Goal: Complete application form

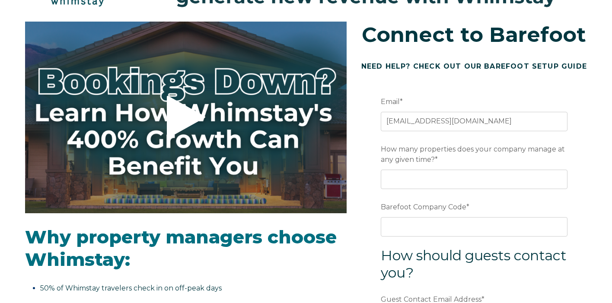
scroll to position [67, 0]
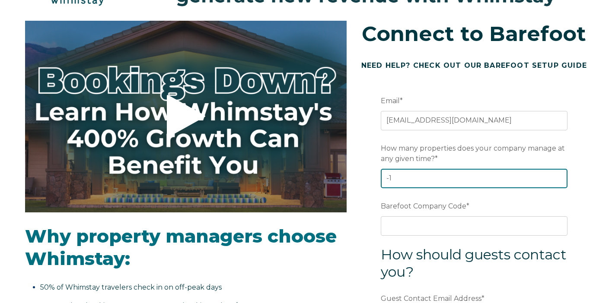
click at [560, 182] on input "-1" at bounding box center [474, 178] width 187 height 19
type input "-1"
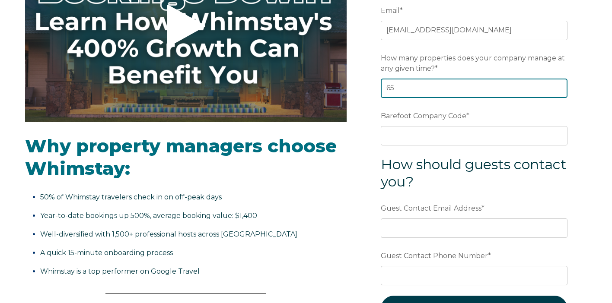
scroll to position [179, 0]
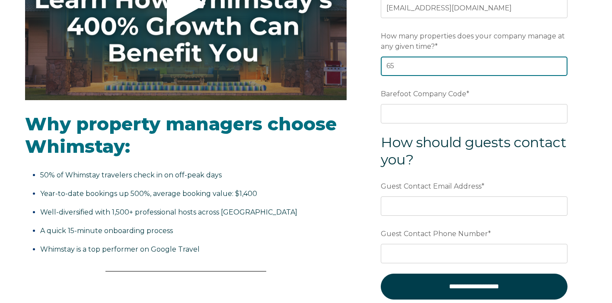
type input "65"
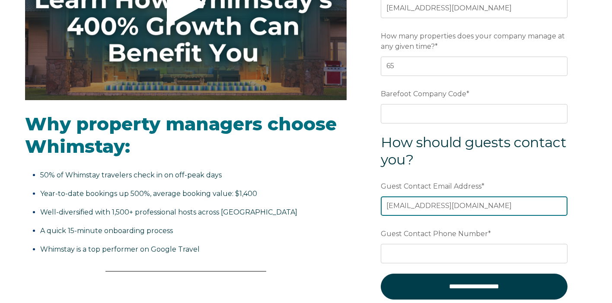
click at [391, 208] on input "[EMAIL_ADDRESS][DOMAIN_NAME]" at bounding box center [474, 206] width 187 height 19
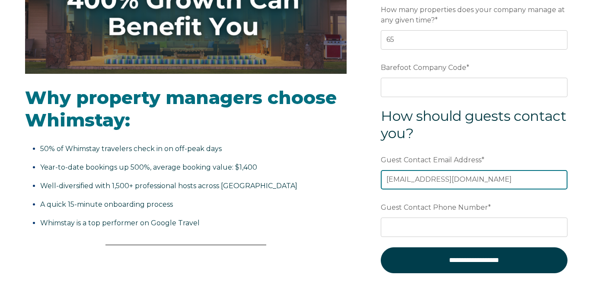
scroll to position [207, 0]
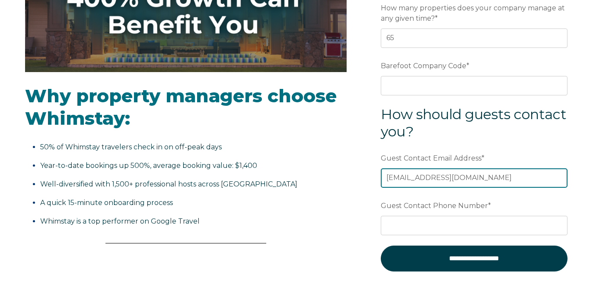
type input "[EMAIL_ADDRESS][DOMAIN_NAME]"
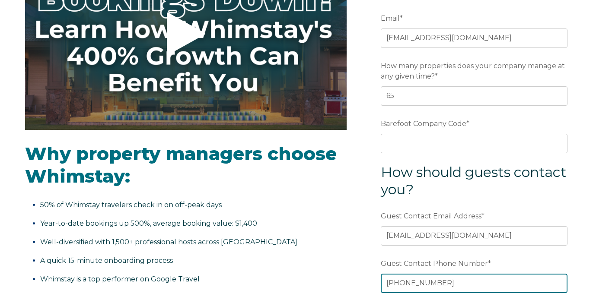
scroll to position [146, 0]
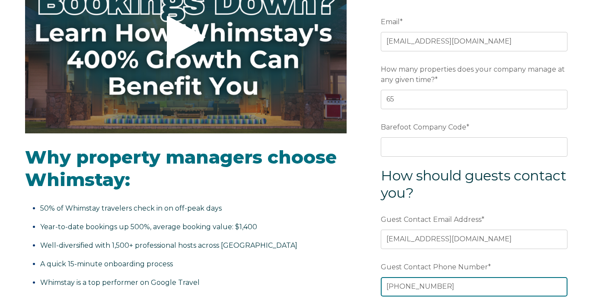
type input "[PHONE_NUMBER]"
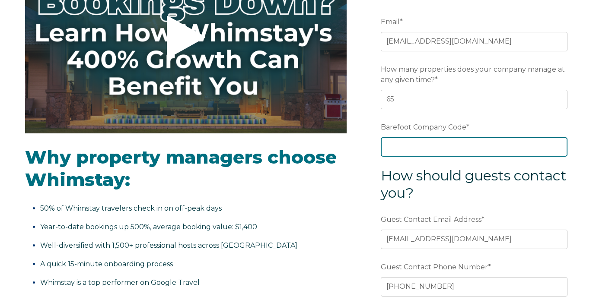
click at [557, 148] on input "Barefoot Company Code *" at bounding box center [474, 146] width 187 height 19
click at [473, 152] on input "Barefoot Company Code *" at bounding box center [474, 146] width 187 height 19
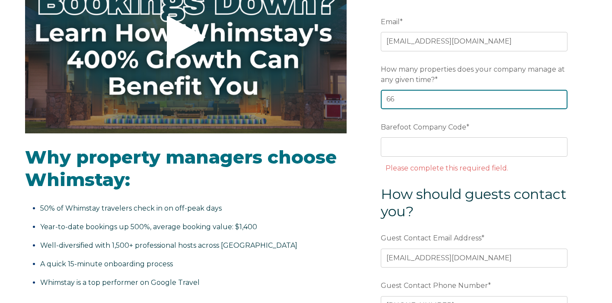
click at [558, 99] on input "66" at bounding box center [474, 99] width 187 height 19
type input "65"
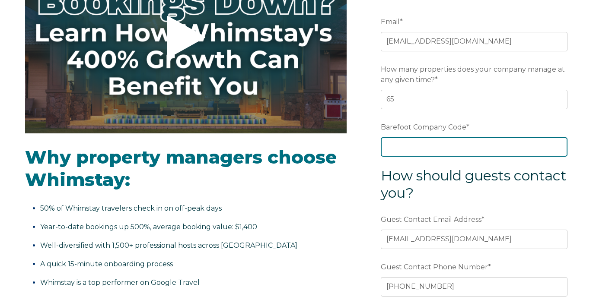
click at [417, 149] on input "Barefoot Company Code *" at bounding box center [474, 146] width 187 height 19
type input "V3cpv0801"
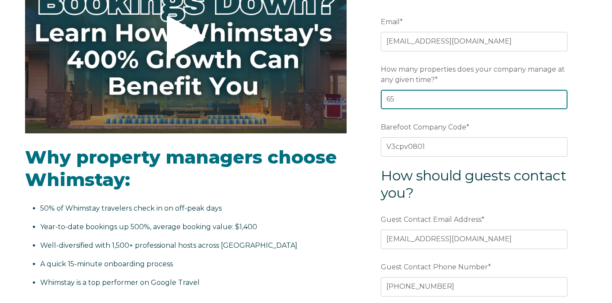
click at [407, 101] on input "65" at bounding box center [474, 99] width 187 height 19
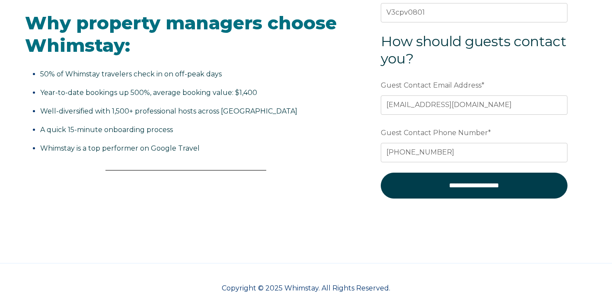
scroll to position [292, 0]
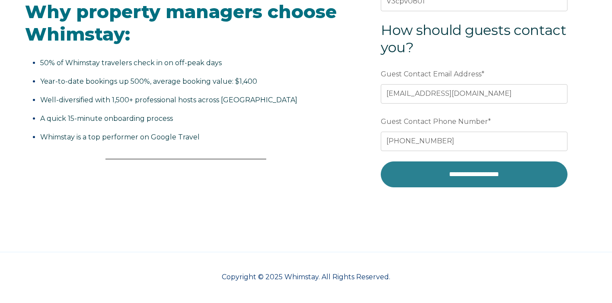
type input "64"
click at [451, 175] on input "**********" at bounding box center [474, 175] width 187 height 26
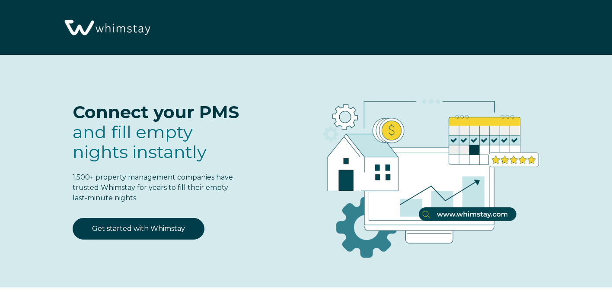
select select "US"
select select "Standard"
